Goal: Use online tool/utility: Utilize a website feature to perform a specific function

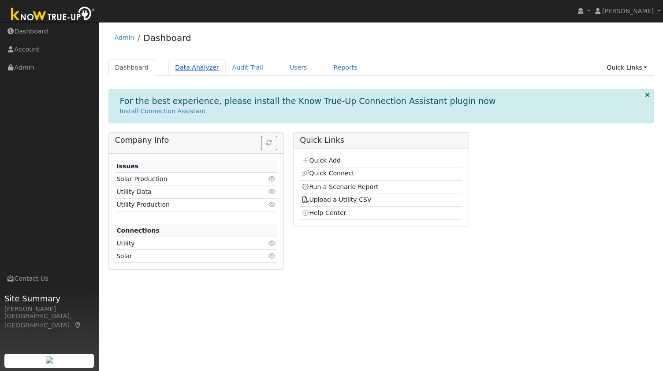
click at [199, 65] on link "Data Analyzer" at bounding box center [196, 68] width 57 height 16
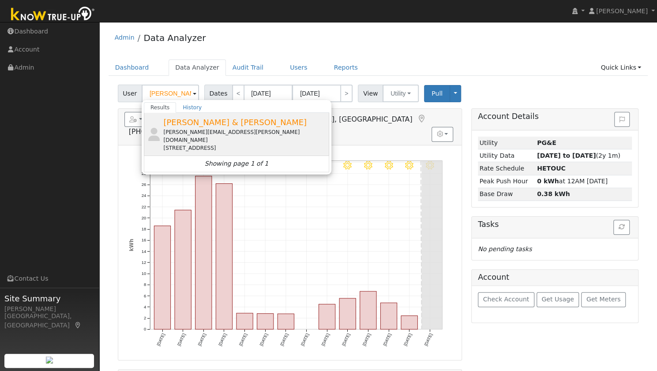
click at [183, 120] on span "[PERSON_NAME] & [PERSON_NAME]" at bounding box center [234, 122] width 143 height 9
type input "[PERSON_NAME] & [PERSON_NAME]"
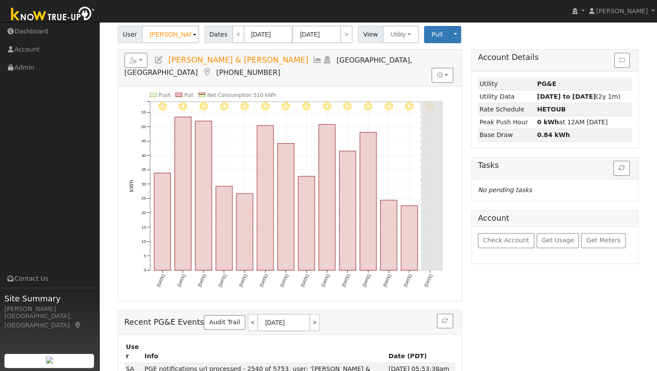
scroll to position [73, 0]
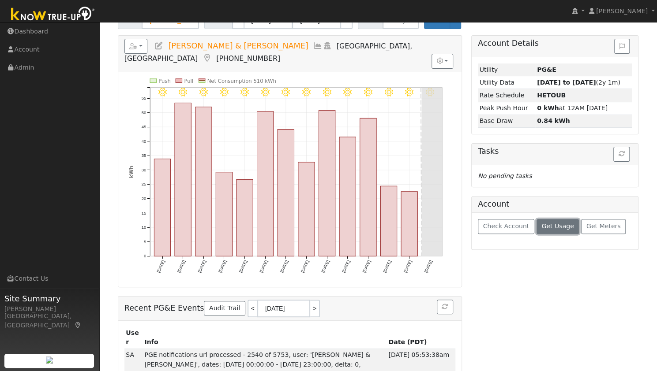
click at [536, 224] on button "Get Usage" at bounding box center [557, 226] width 43 height 15
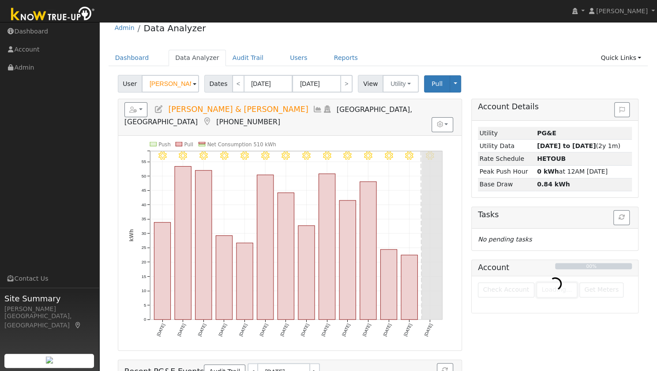
scroll to position [0, 0]
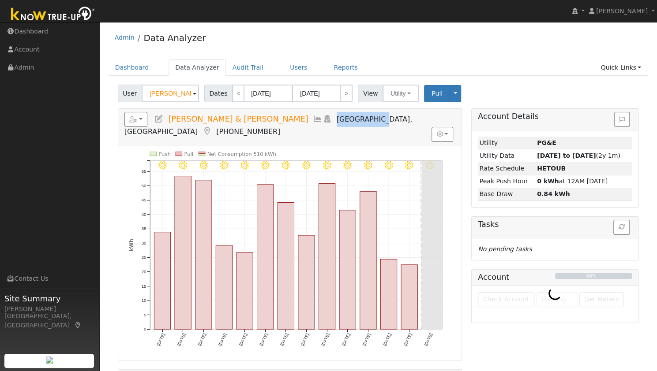
drag, startPoint x: 265, startPoint y: 116, endPoint x: 304, endPoint y: 117, distance: 39.7
click at [304, 117] on span "Martinez, CA" at bounding box center [268, 125] width 288 height 21
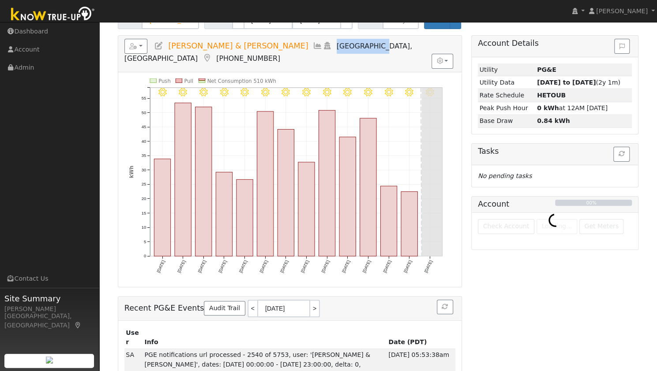
scroll to position [73, 0]
click at [534, 217] on div at bounding box center [554, 231] width 167 height 37
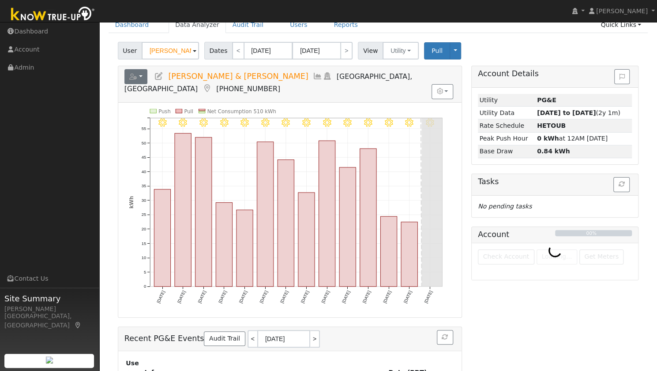
scroll to position [29, 0]
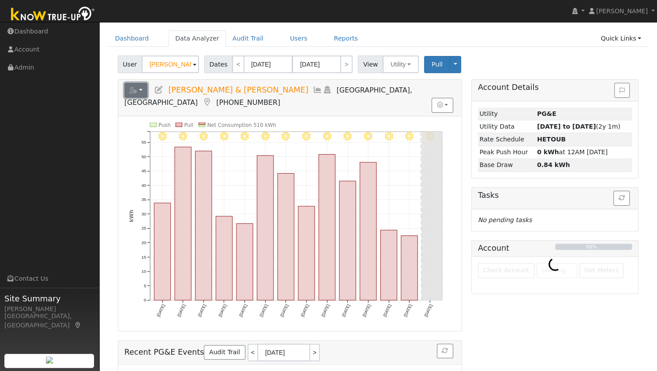
click at [145, 87] on button "button" at bounding box center [135, 90] width 23 height 15
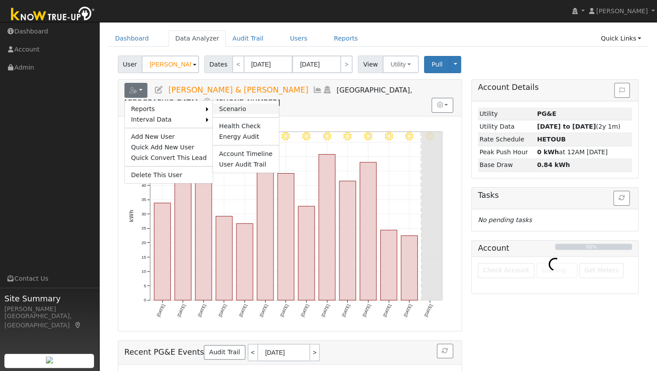
click at [221, 104] on link "Scenario" at bounding box center [246, 109] width 66 height 11
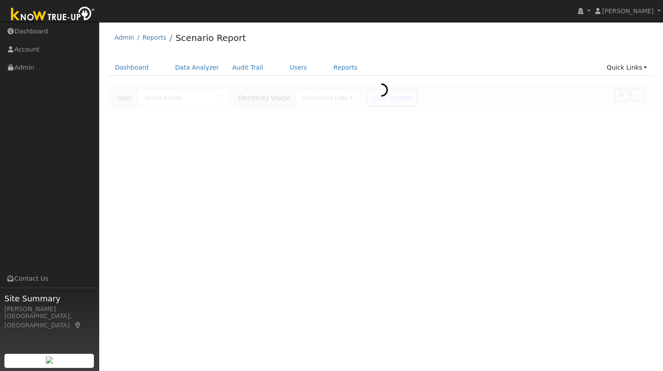
type input "[PERSON_NAME] & [PERSON_NAME]"
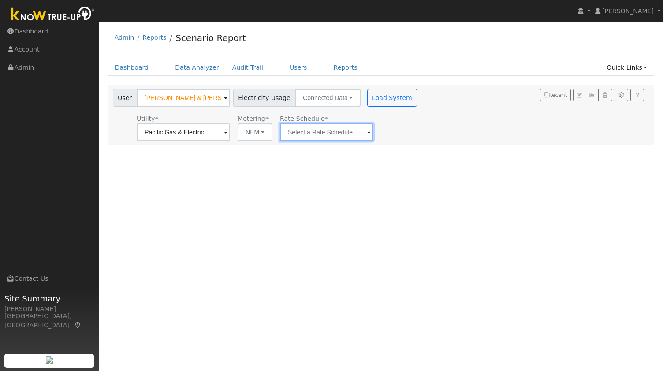
click at [230, 134] on input "text" at bounding box center [183, 132] width 93 height 18
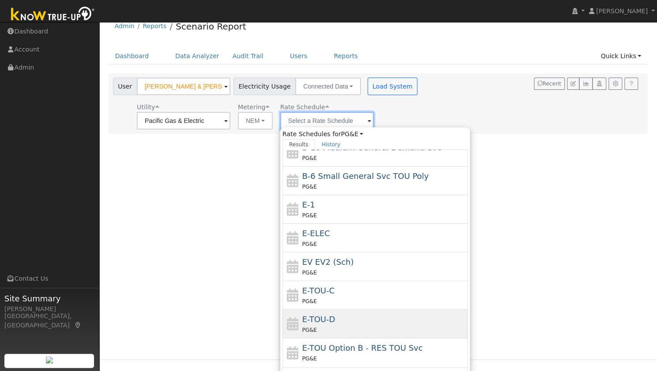
scroll to position [22, 0]
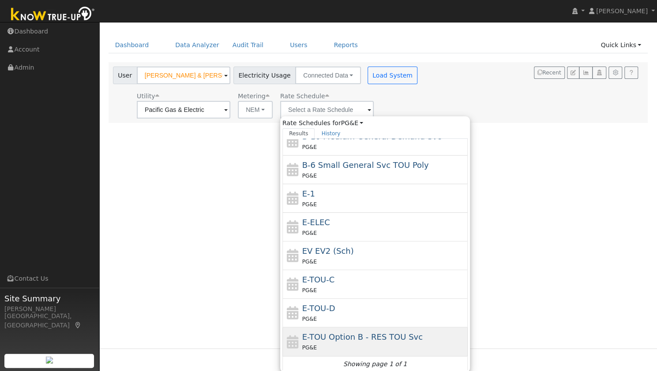
click at [374, 339] on span "E-TOU Option B - RES TOU Svc" at bounding box center [362, 337] width 120 height 9
type input "E-TOU Option B - RES TOU Svc"
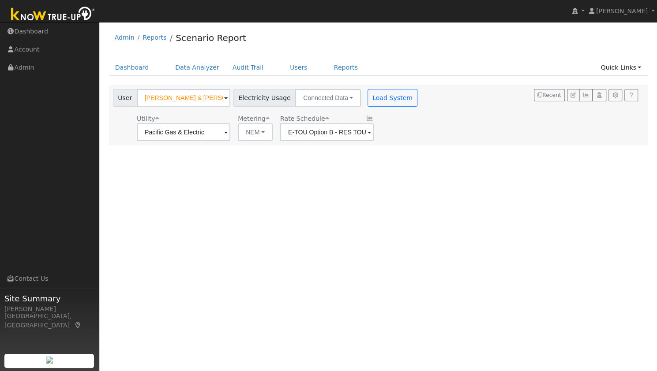
scroll to position [0, 0]
click at [437, 145] on div "User Profile First name Last name Email Email Notifications No Emails No Emails…" at bounding box center [381, 196] width 564 height 349
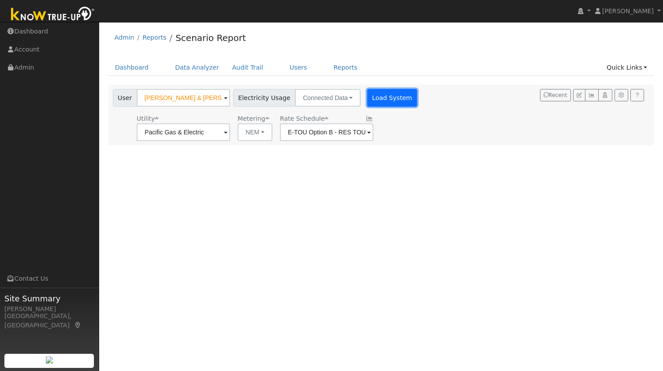
click at [367, 97] on button "Load System" at bounding box center [392, 98] width 50 height 18
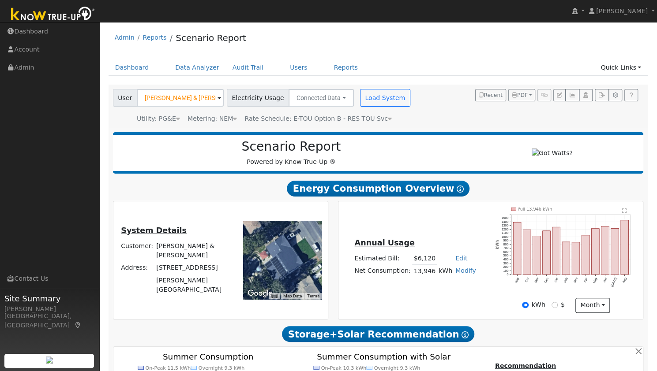
click at [623, 213] on text "" at bounding box center [624, 210] width 4 height 5
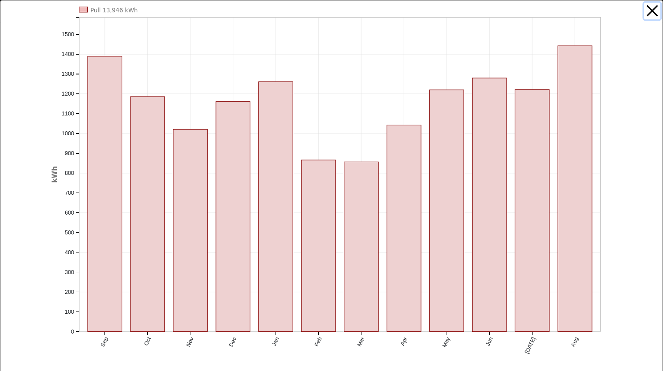
click at [646, 14] on button "button" at bounding box center [652, 11] width 17 height 17
